Goal: Information Seeking & Learning: Find specific fact

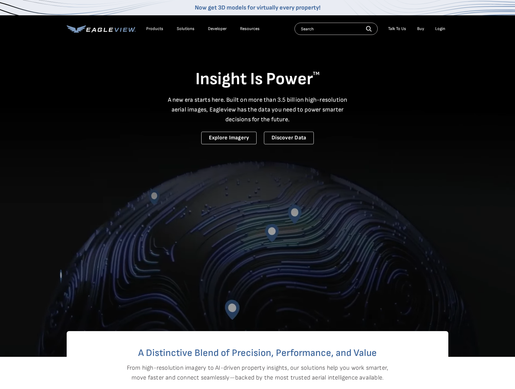
click at [247, 29] on div "Resources" at bounding box center [250, 29] width 20 height 6
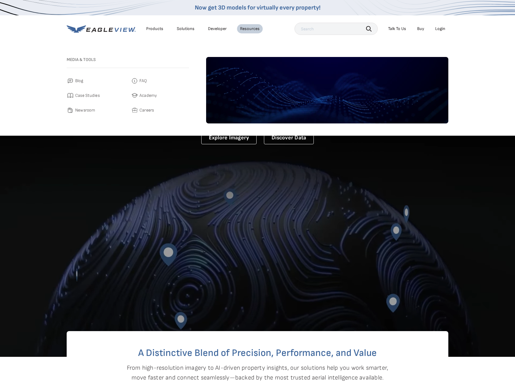
click at [142, 76] on div "Media & Tools Blog FAQ Case Studies Academy Newsroom Careers" at bounding box center [128, 90] width 122 height 66
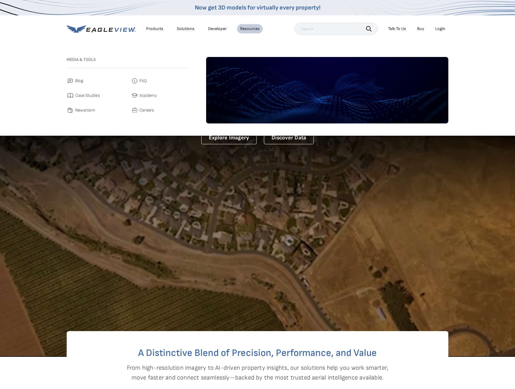
click at [141, 81] on span "FAQ" at bounding box center [144, 80] width 8 height 7
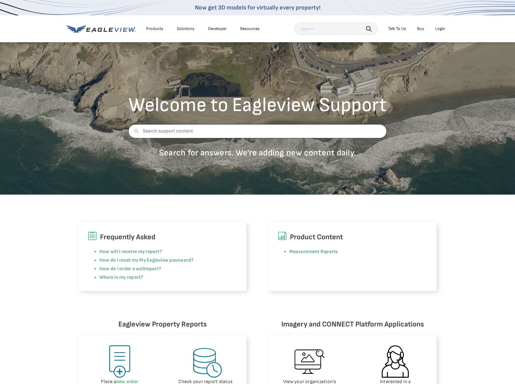
click at [184, 129] on input "text" at bounding box center [258, 131] width 259 height 14
type input "2D"
